Goal: Task Accomplishment & Management: Complete application form

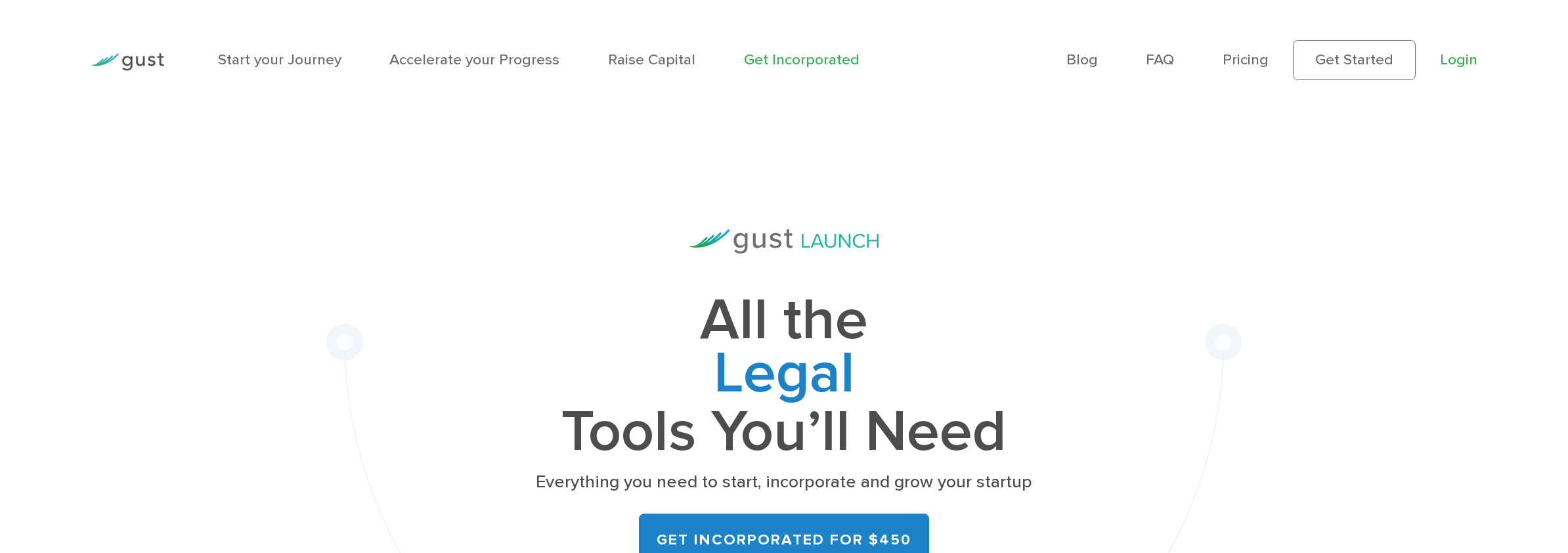
click at [1455, 58] on link "Login" at bounding box center [1459, 59] width 38 height 17
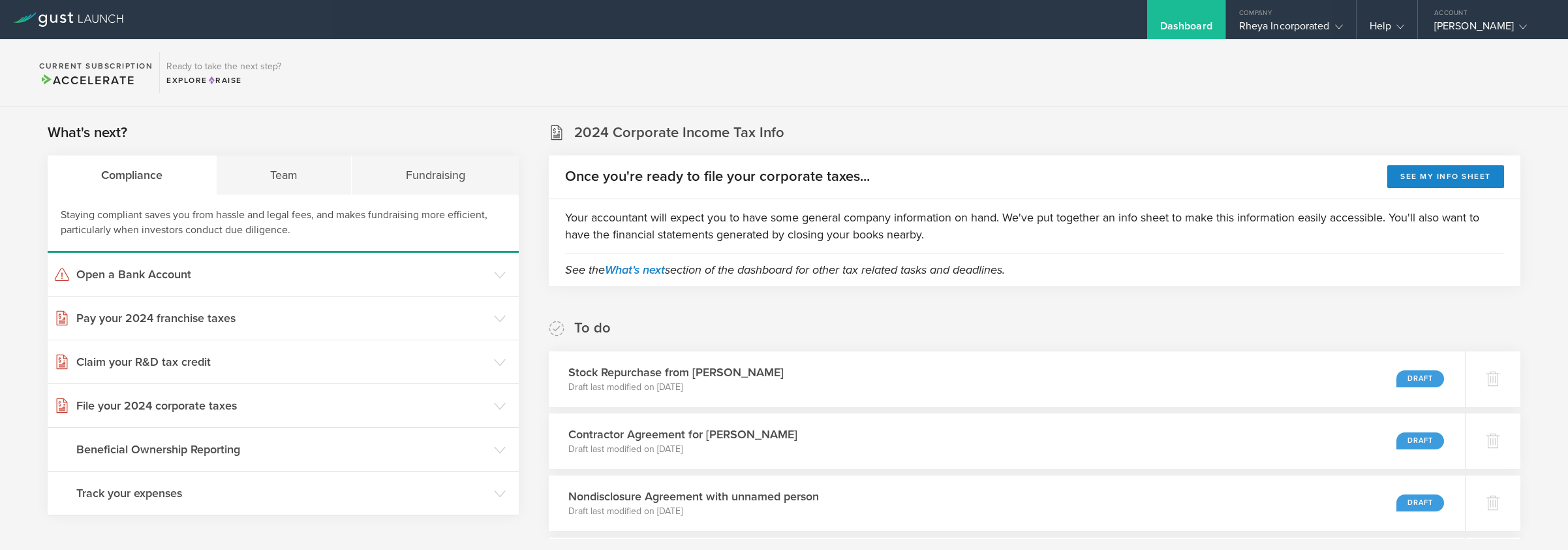
click at [1321, 125] on section "2024 Corporate Income Tax Info Once you're ready to file your corporate taxes..…" at bounding box center [1035, 204] width 971 height 163
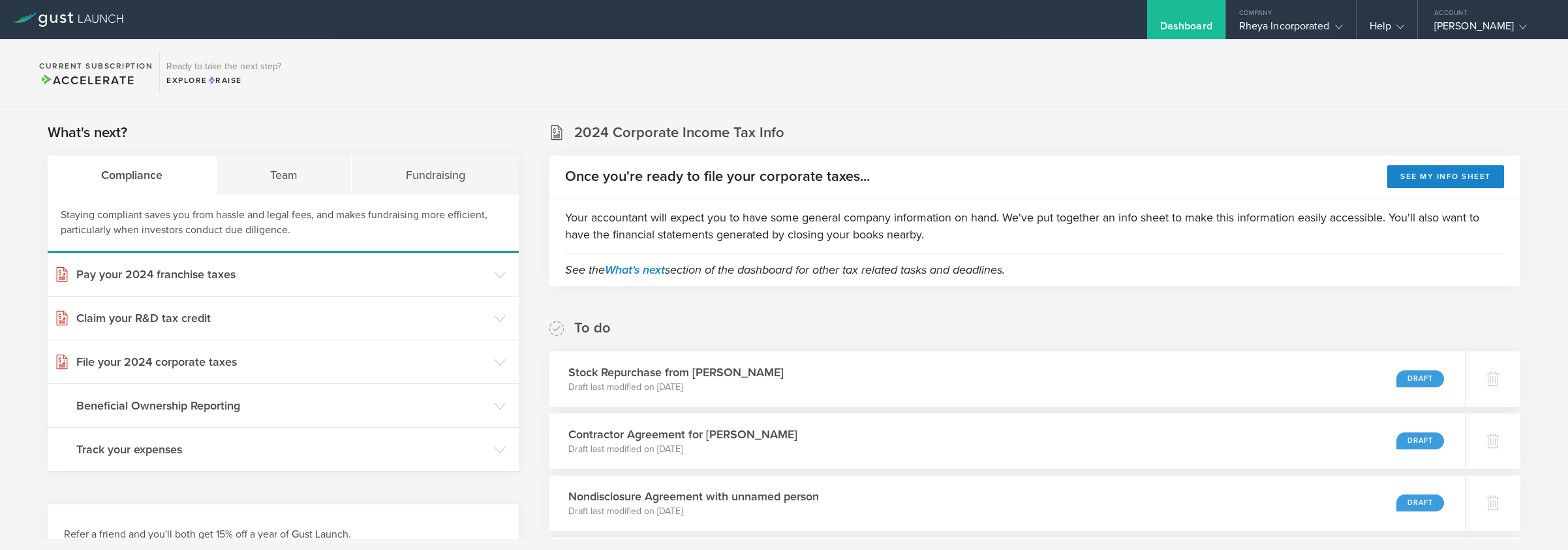
click at [1315, 29] on div "Rheya Incorporated" at bounding box center [1291, 29] width 104 height 19
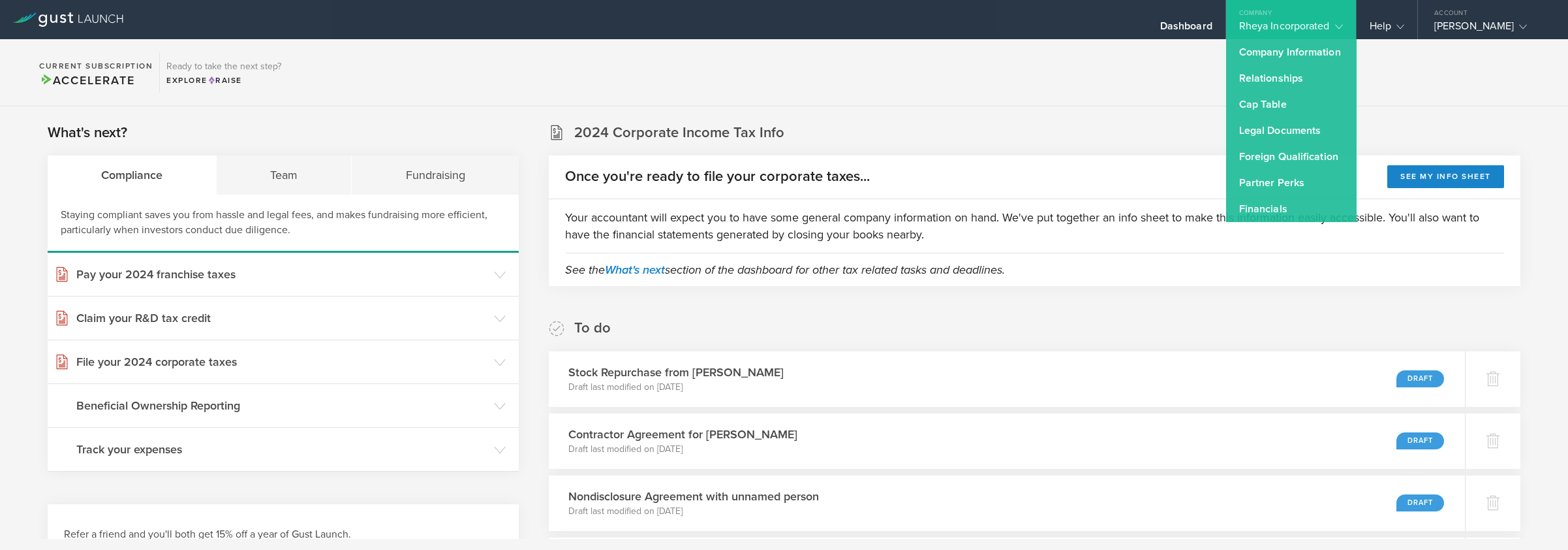
click at [1151, 99] on section "Current Subscription Accelerate Ready to take the next step? Explore Raise" at bounding box center [784, 72] width 1568 height 67
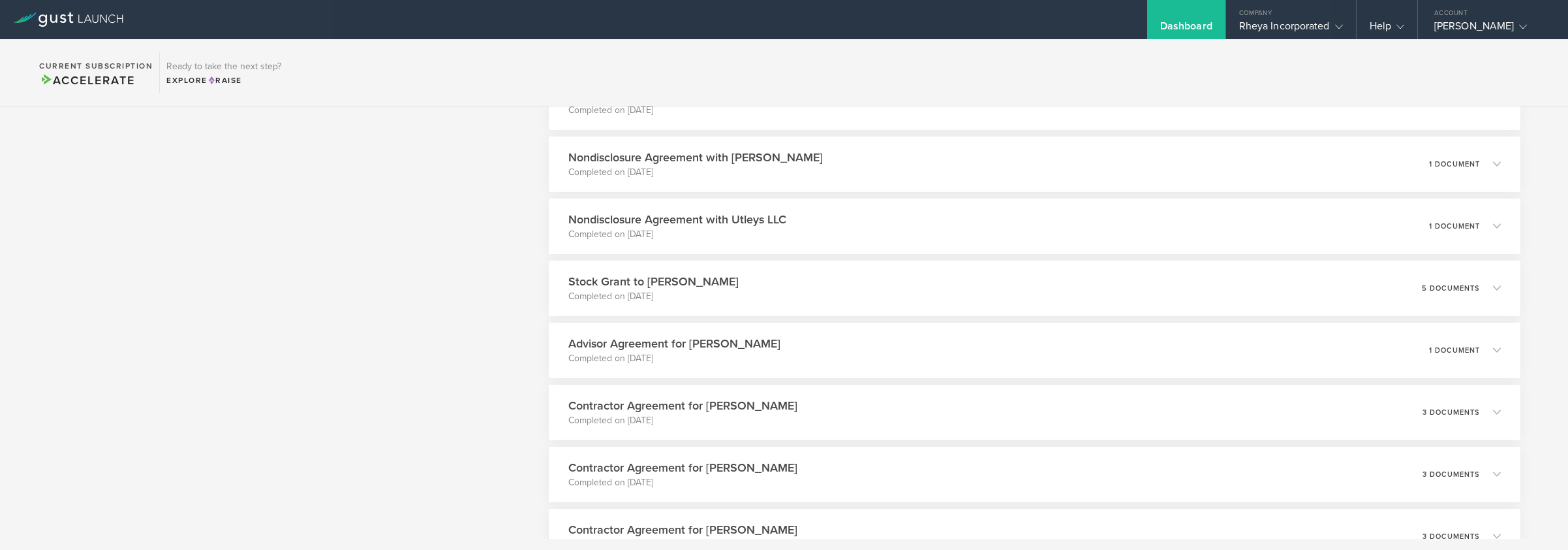
scroll to position [2653, 0]
click at [728, 296] on div "Stock Grant to Carolyn Dushek Completed on Jul 9, 2024 5 documents" at bounding box center [1035, 284] width 992 height 57
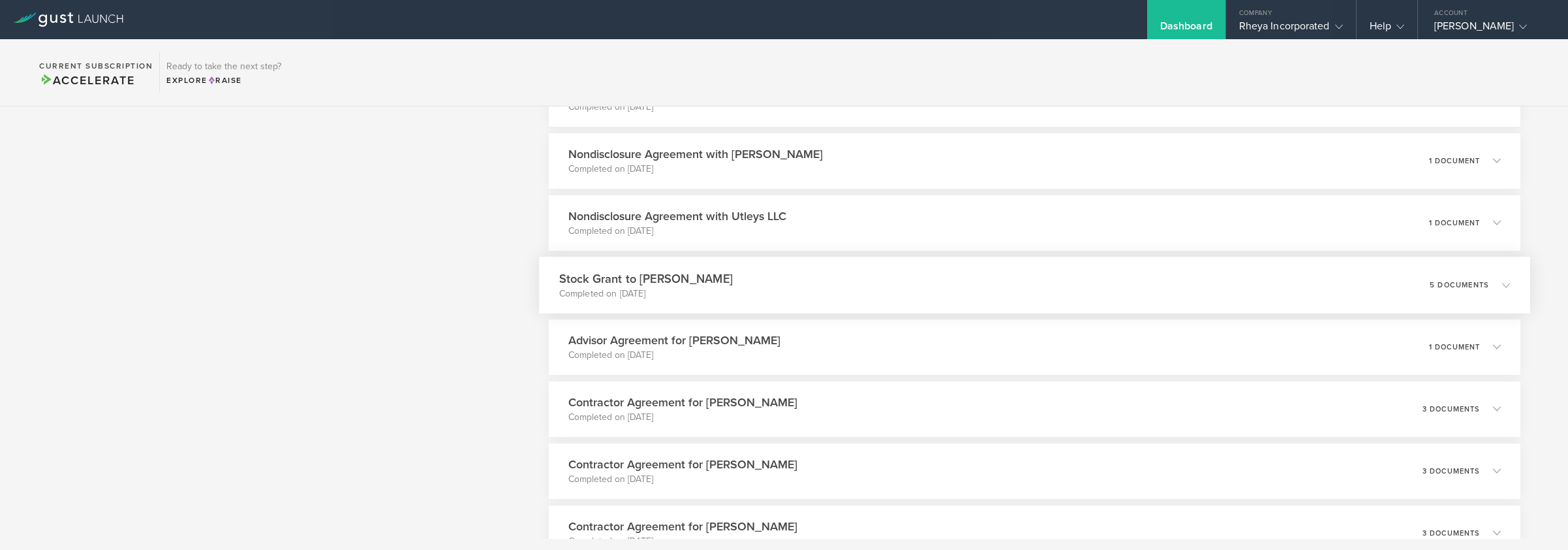
click at [696, 283] on h3 "Stock Grant to Carolyn Dushek" at bounding box center [645, 279] width 173 height 17
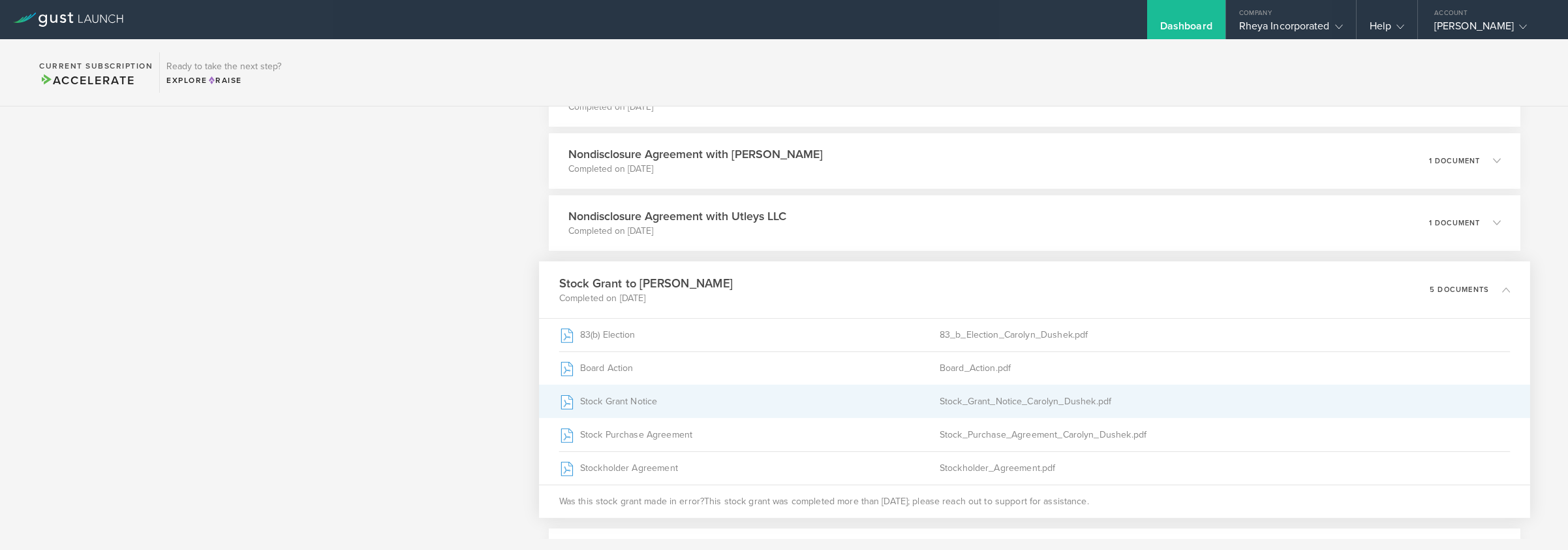
click at [1041, 401] on div "Stock_Grant_Notice_Carolyn_Dushek.pdf" at bounding box center [1225, 400] width 571 height 32
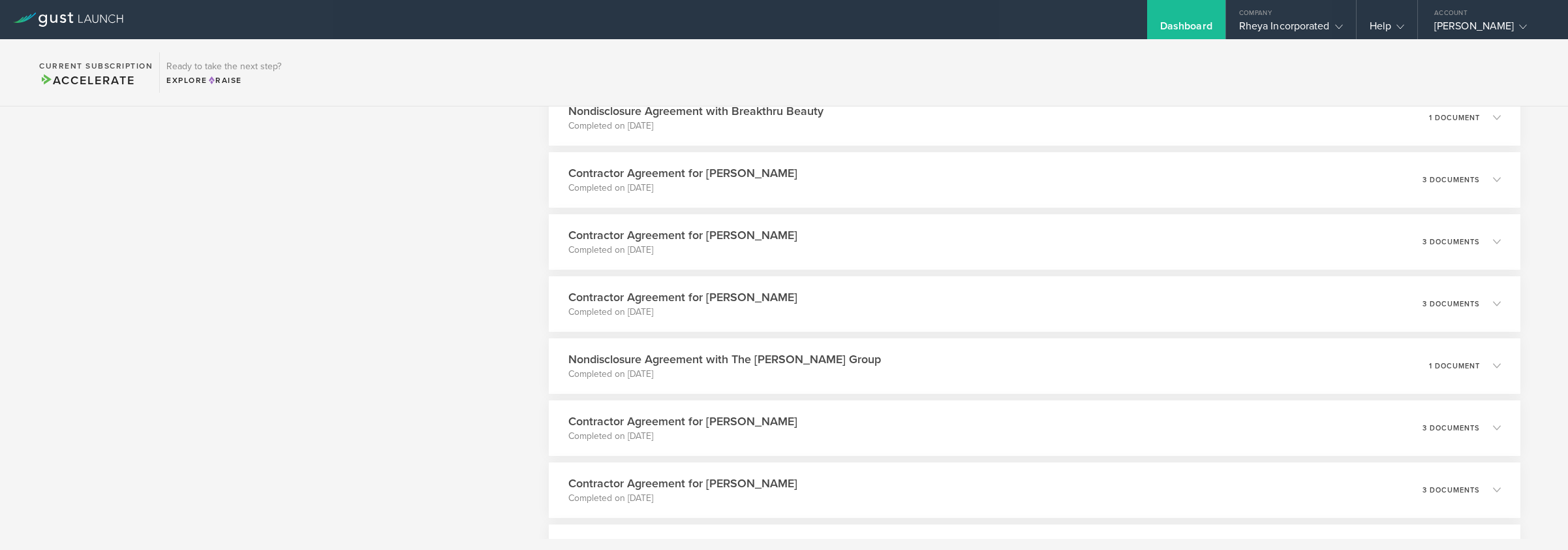
scroll to position [1841, 0]
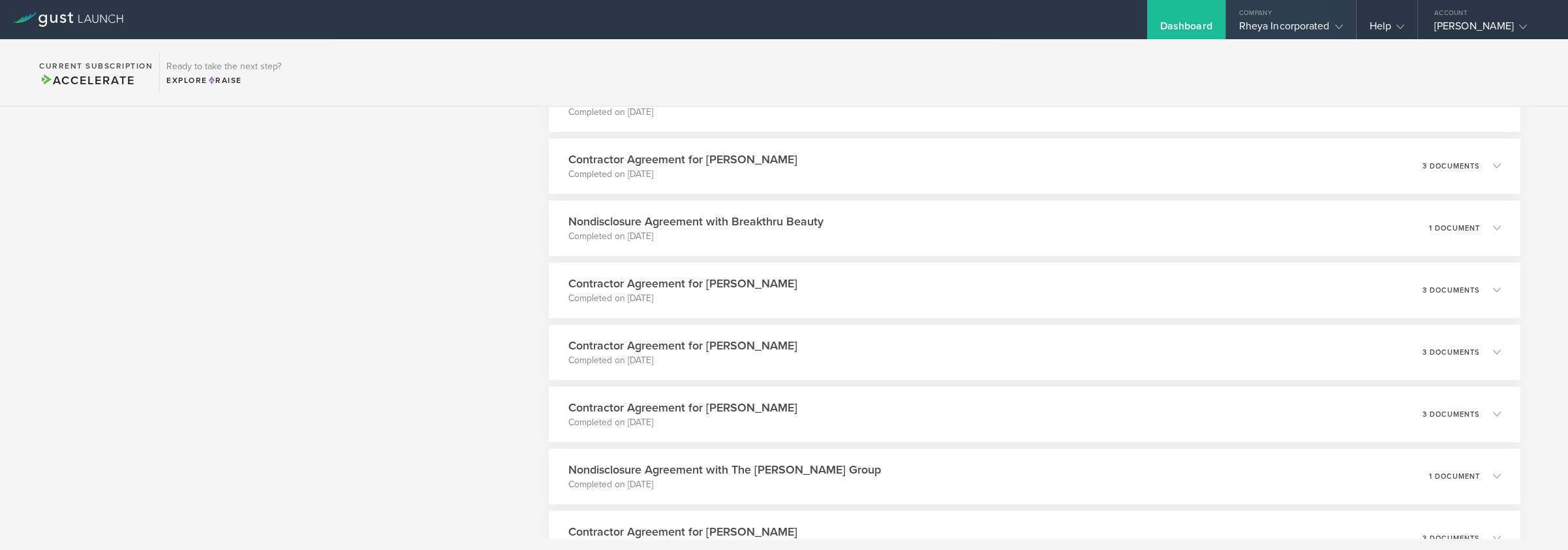
click at [1315, 18] on div "Company" at bounding box center [1291, 9] width 130 height 19
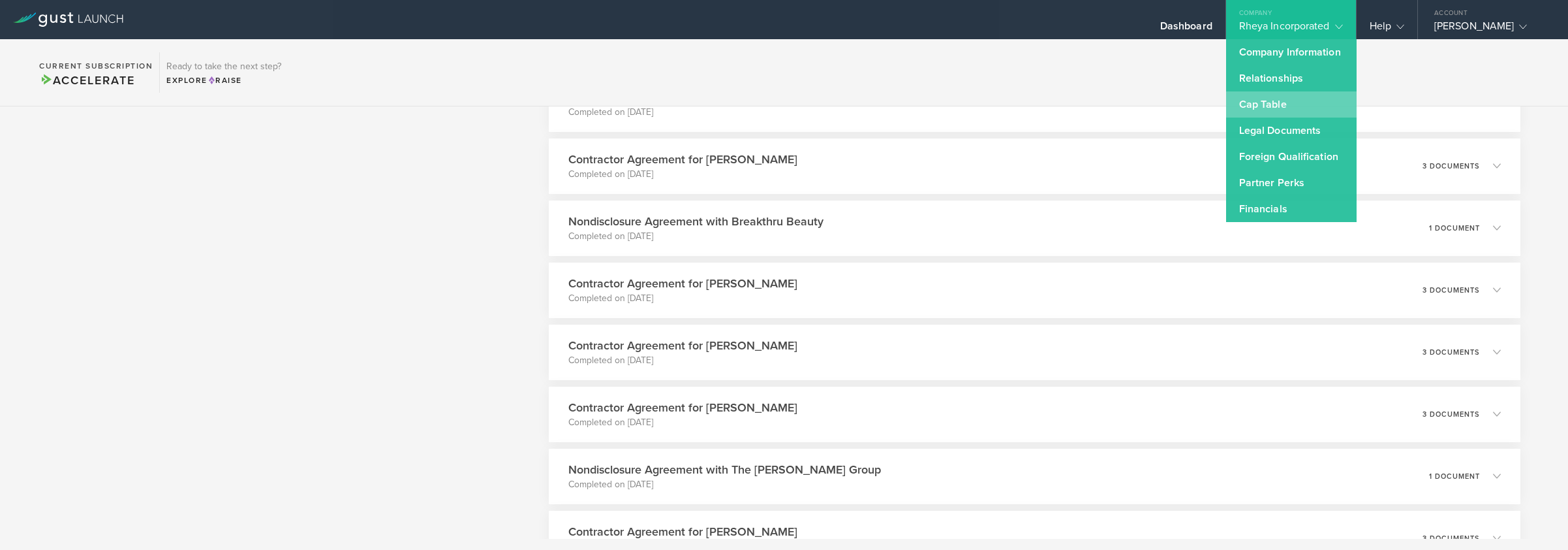
click at [1262, 109] on link "Cap Table" at bounding box center [1291, 104] width 130 height 26
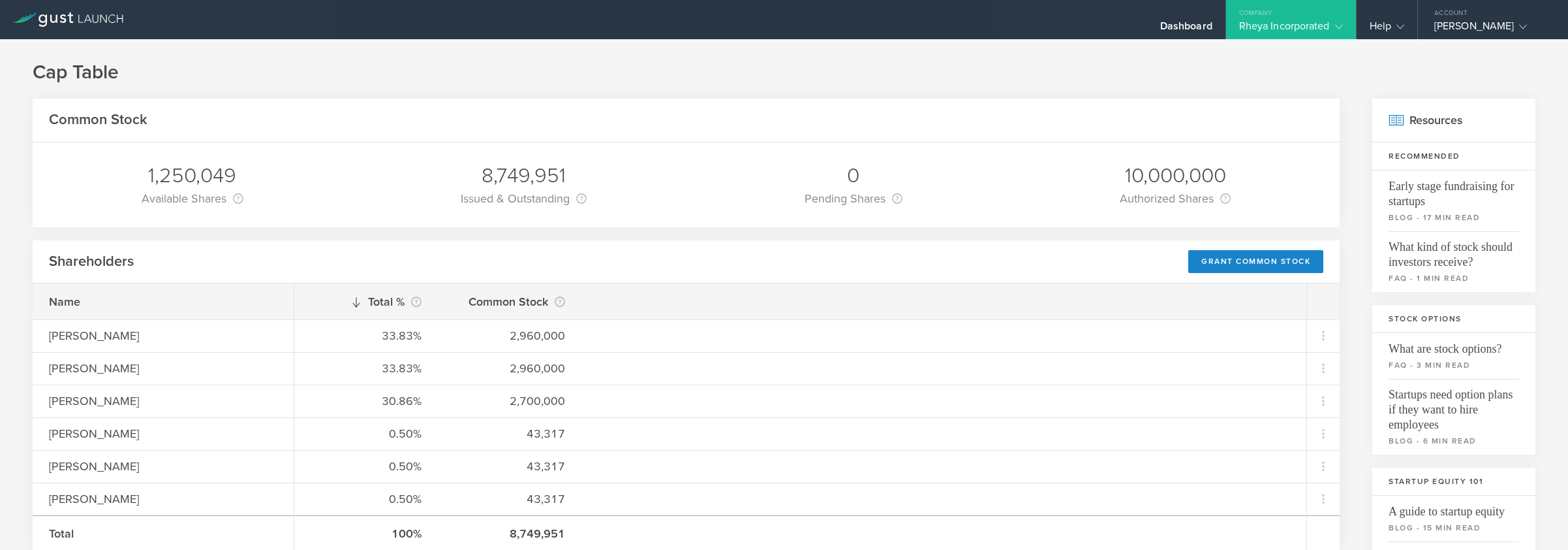
scroll to position [235, 0]
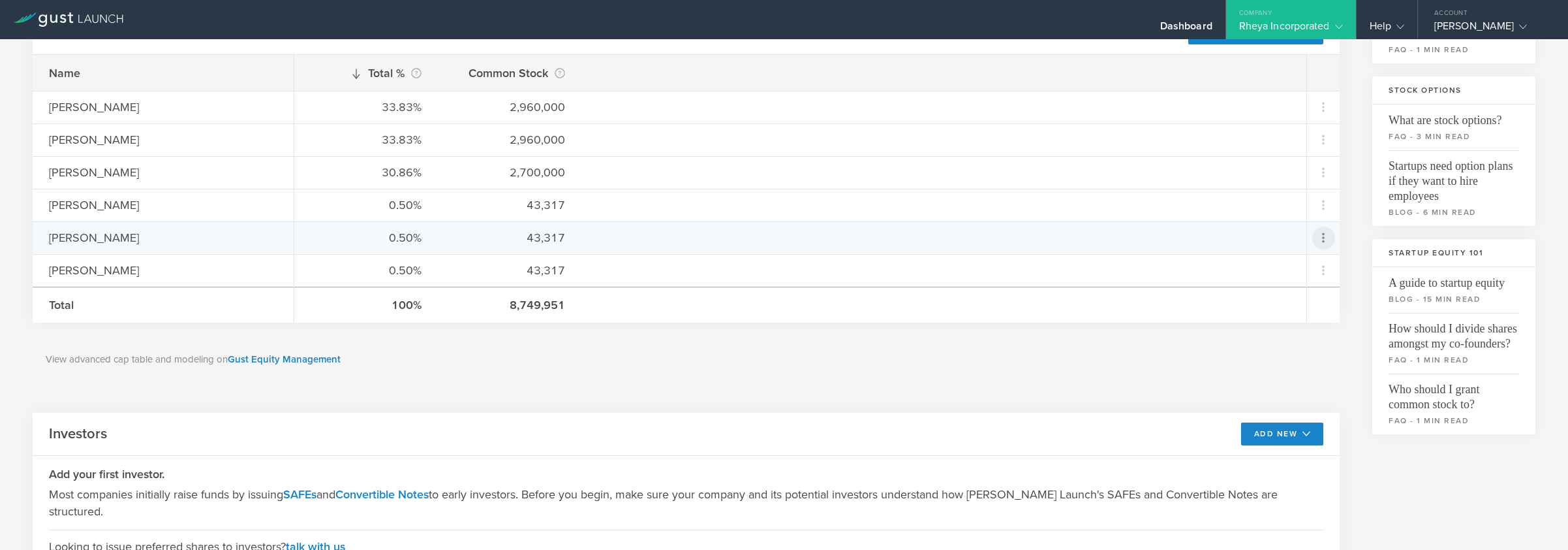
click at [1323, 242] on icon at bounding box center [1324, 238] width 23 height 23
drag, startPoint x: 965, startPoint y: 362, endPoint x: 1024, endPoint y: 298, distance: 87.0
click at [966, 364] on md-backdrop at bounding box center [784, 275] width 1568 height 550
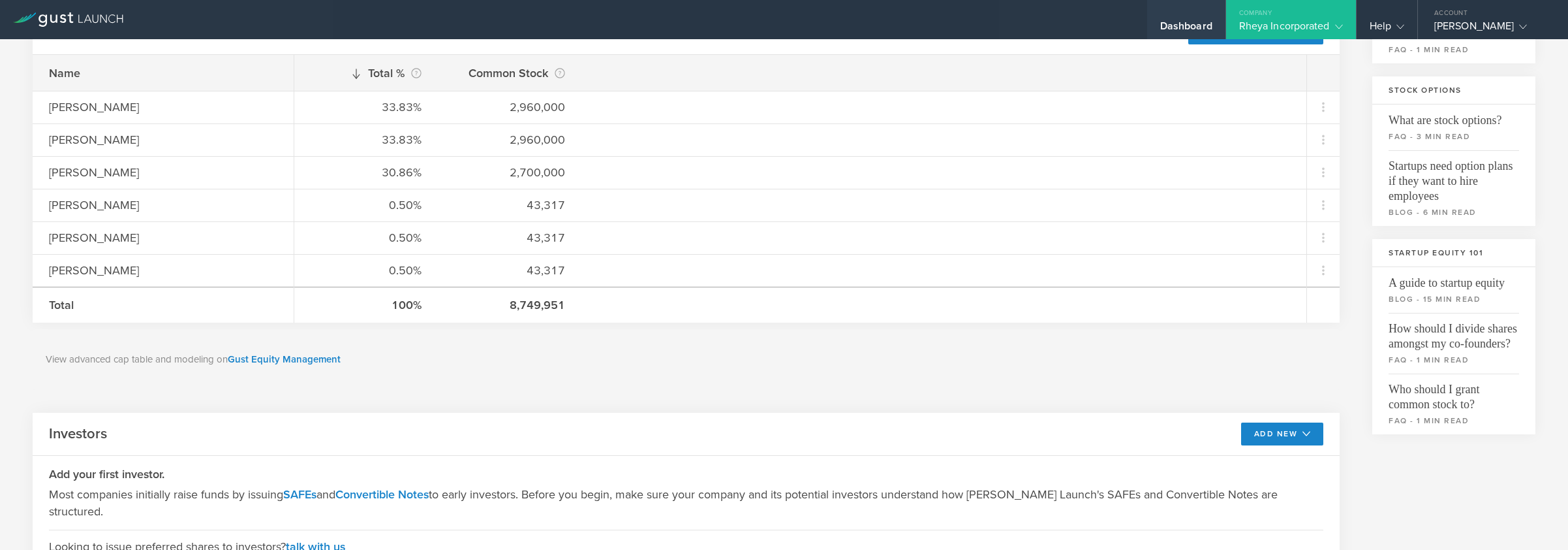
click at [1202, 27] on div "Dashboard" at bounding box center [1186, 29] width 53 height 19
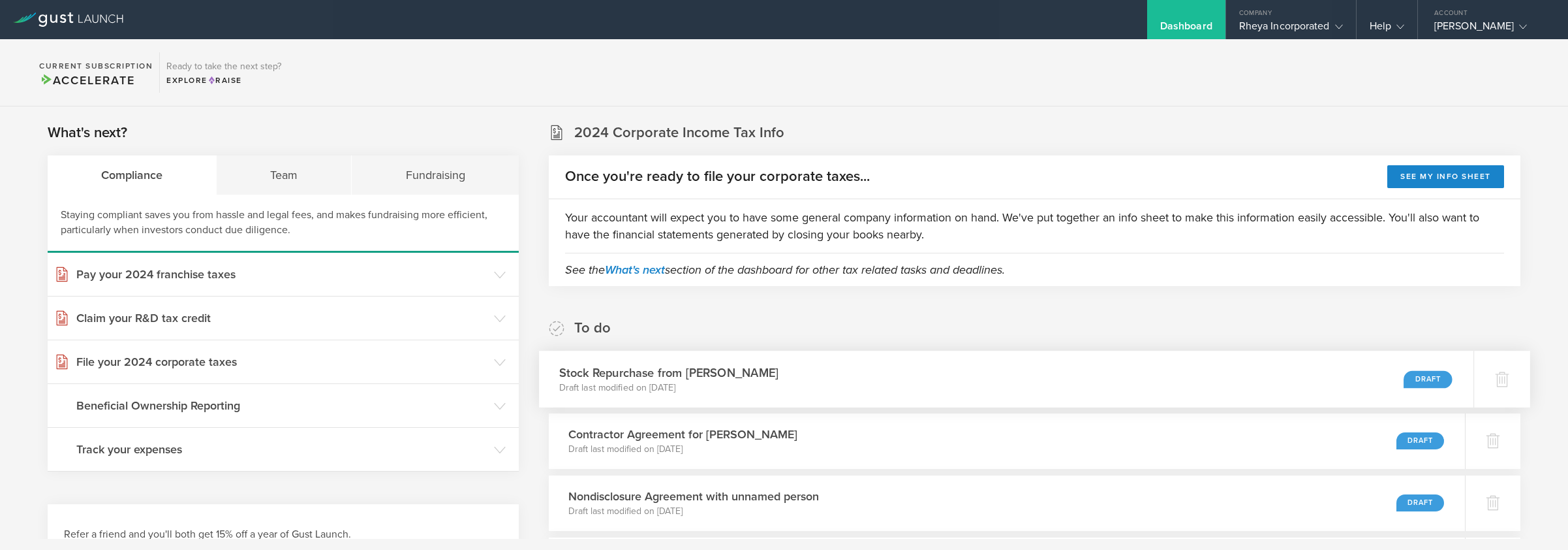
click at [769, 374] on div "Stock Repurchase from Carolyn Dushek Draft last modified on Sep 4, 2025 Draft" at bounding box center [1006, 379] width 935 height 57
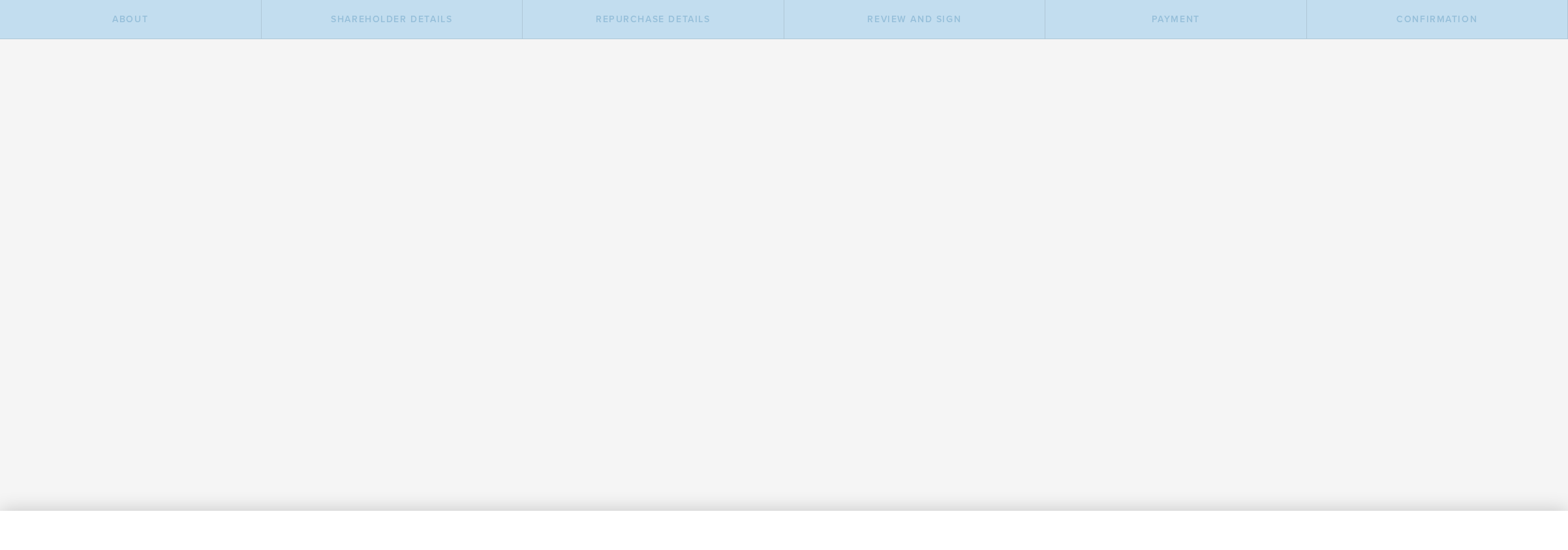
radio input "true"
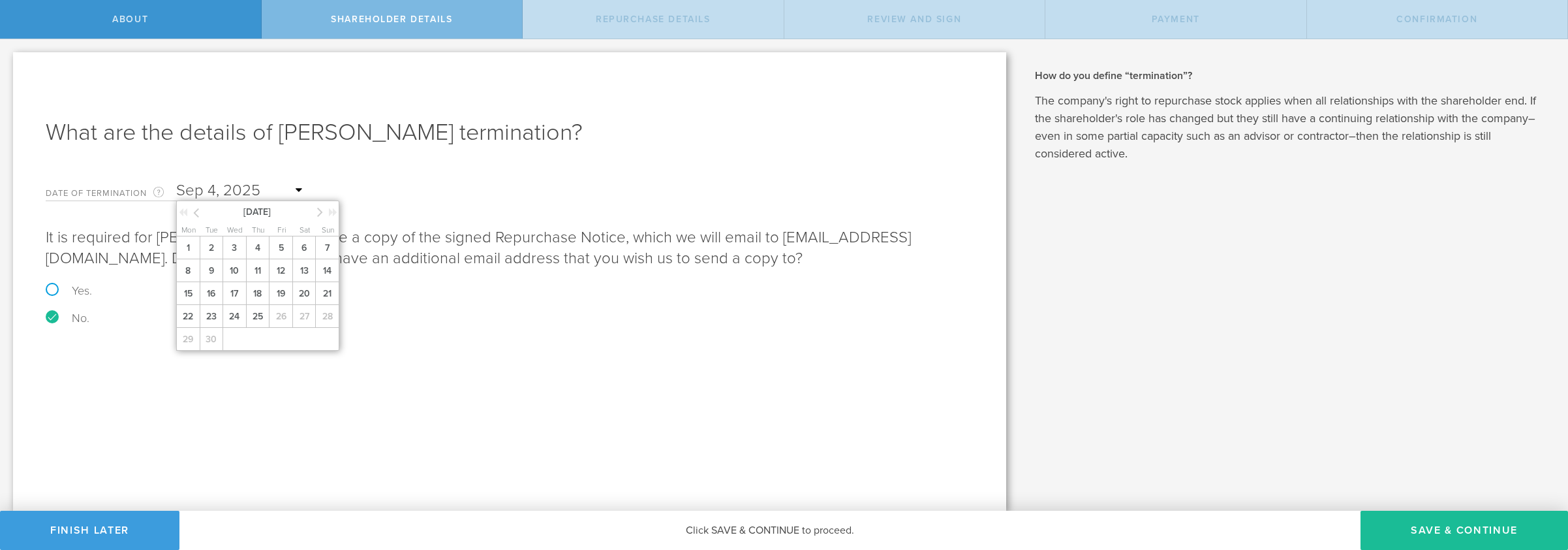
click at [196, 193] on input "text" at bounding box center [241, 190] width 130 height 19
click at [194, 215] on icon at bounding box center [196, 212] width 6 height 17
click at [392, 197] on form "Date of Termination This is the date that Carolyn Dushek severed ties with your…" at bounding box center [509, 249] width 928 height 150
click at [304, 193] on input "text" at bounding box center [241, 190] width 130 height 19
click at [316, 211] on div "August 2025" at bounding box center [258, 210] width 163 height 19
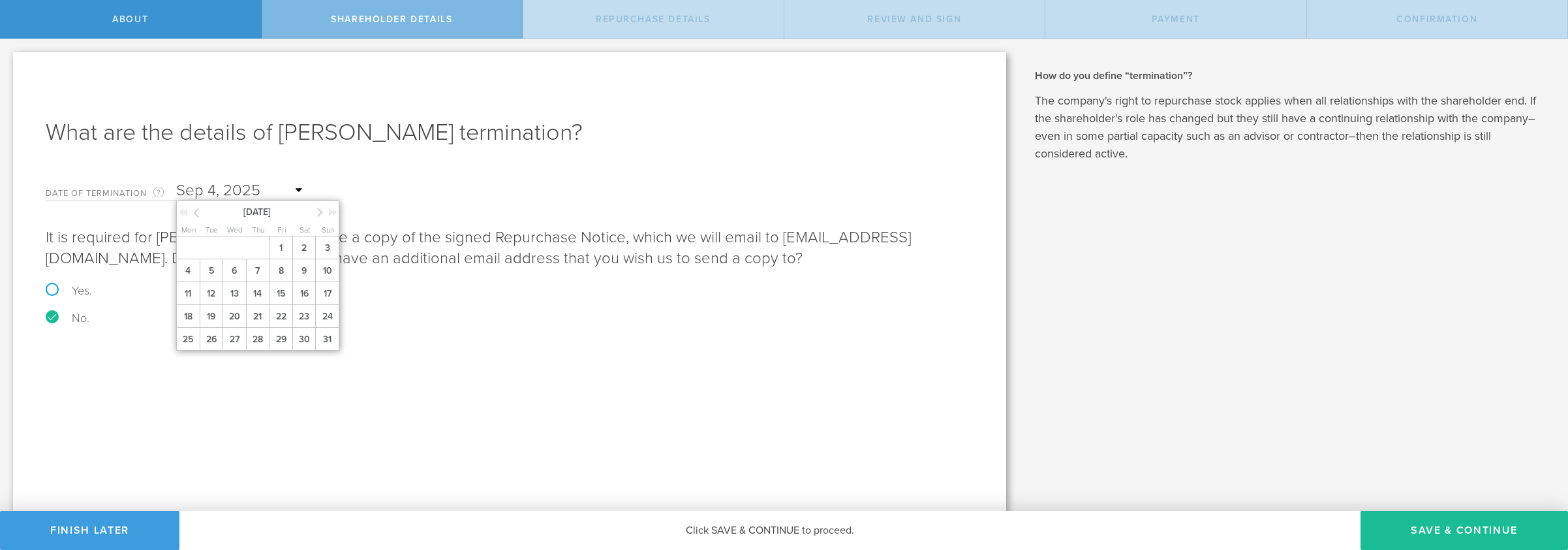
click at [319, 212] on icon at bounding box center [320, 212] width 6 height 17
click at [260, 323] on span "25" at bounding box center [258, 317] width 24 height 23
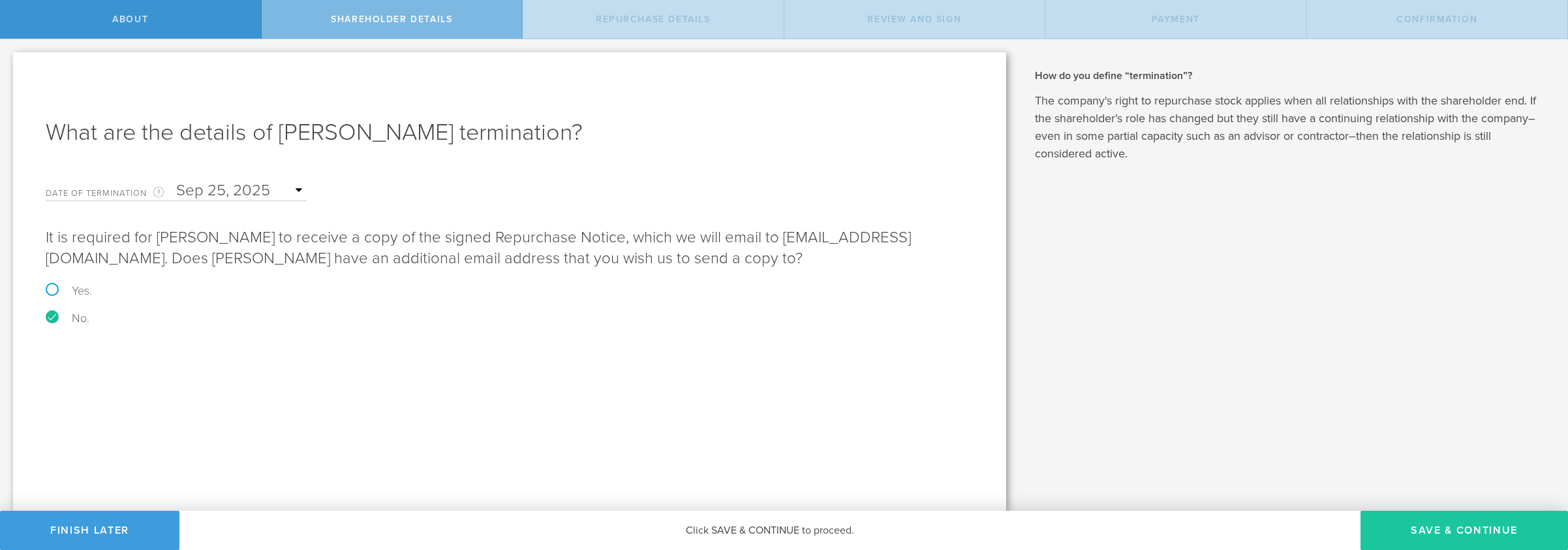
click at [1426, 532] on button "Save & Continue" at bounding box center [1464, 530] width 207 height 39
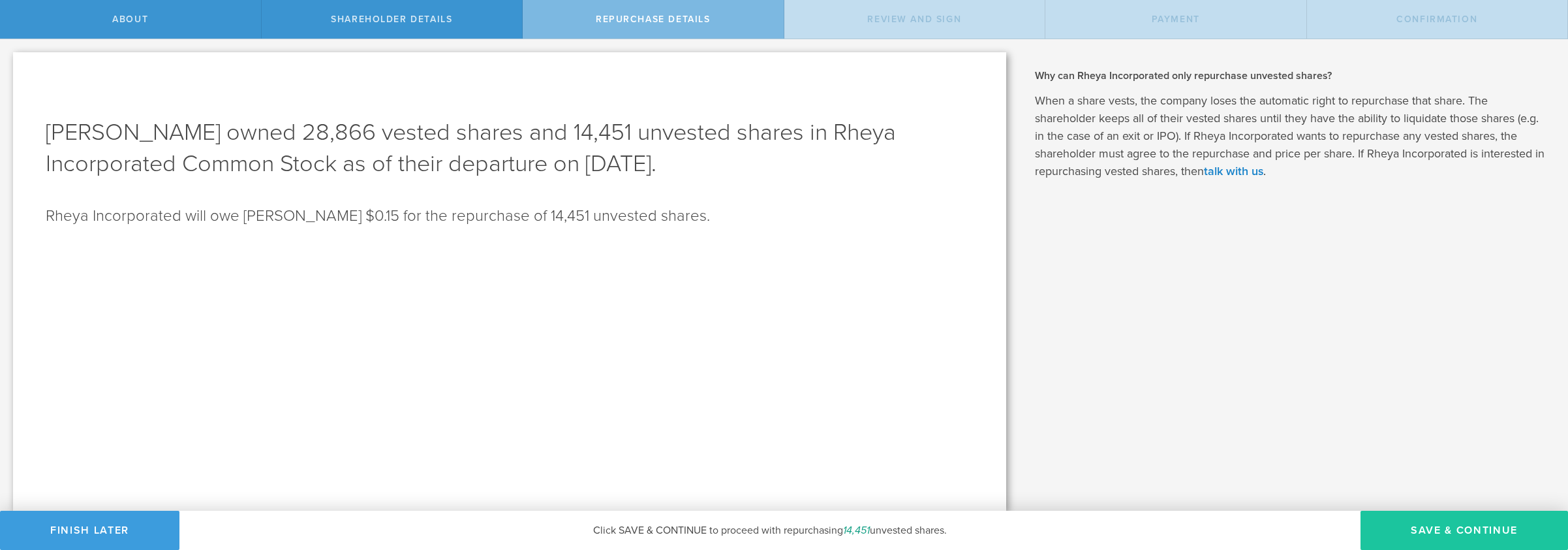
click at [1469, 531] on button "Save & Continue" at bounding box center [1464, 530] width 207 height 39
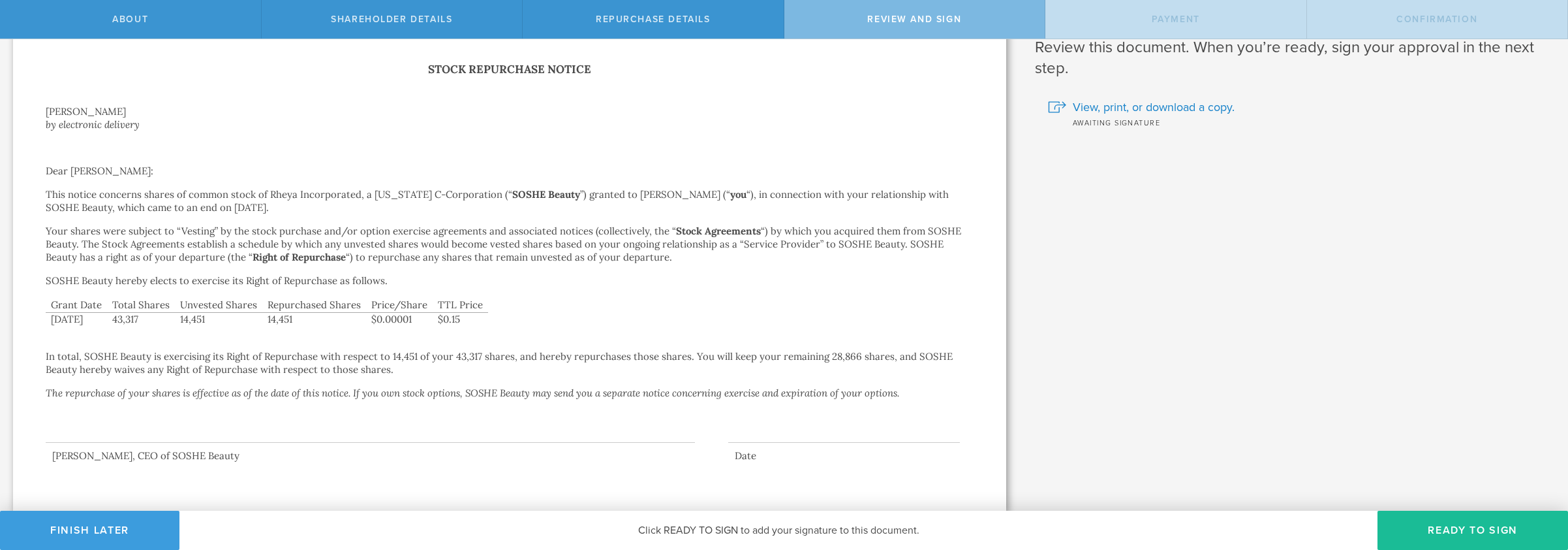
scroll to position [42, 0]
